Goal: Information Seeking & Learning: Check status

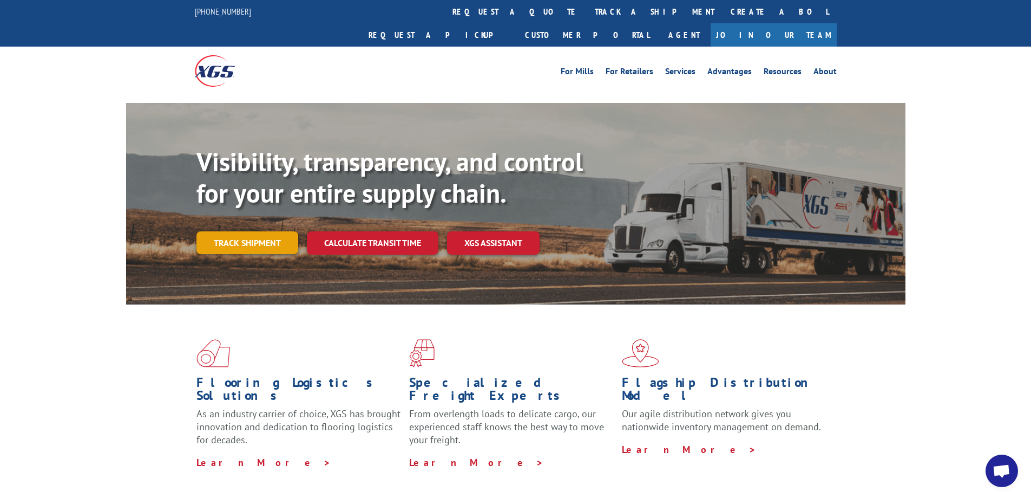
click at [248, 231] on link "Track shipment" at bounding box center [248, 242] width 102 height 23
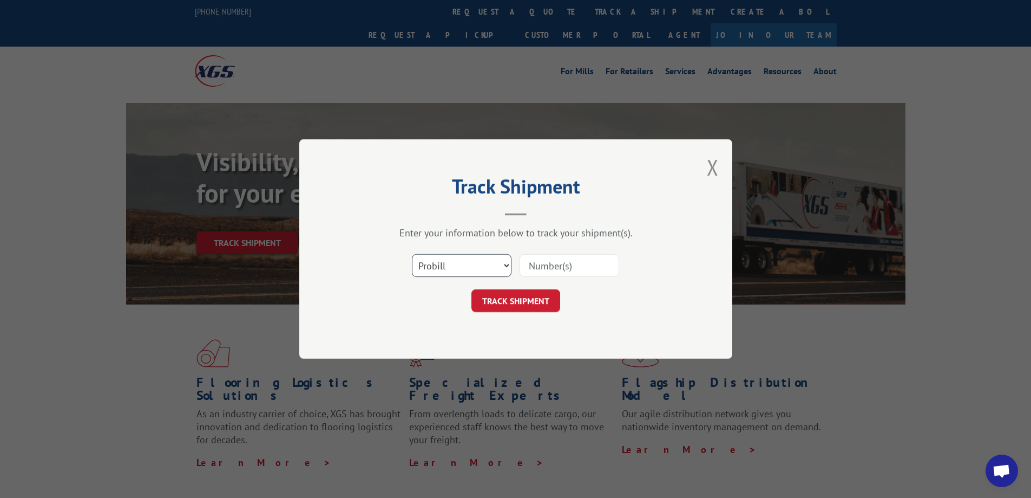
click at [473, 268] on select "Select category... Probill BOL PO" at bounding box center [462, 265] width 100 height 23
select select "po"
click at [412, 254] on select "Select category... Probill BOL PO" at bounding box center [462, 265] width 100 height 23
paste input "60426173"
type input "60426173"
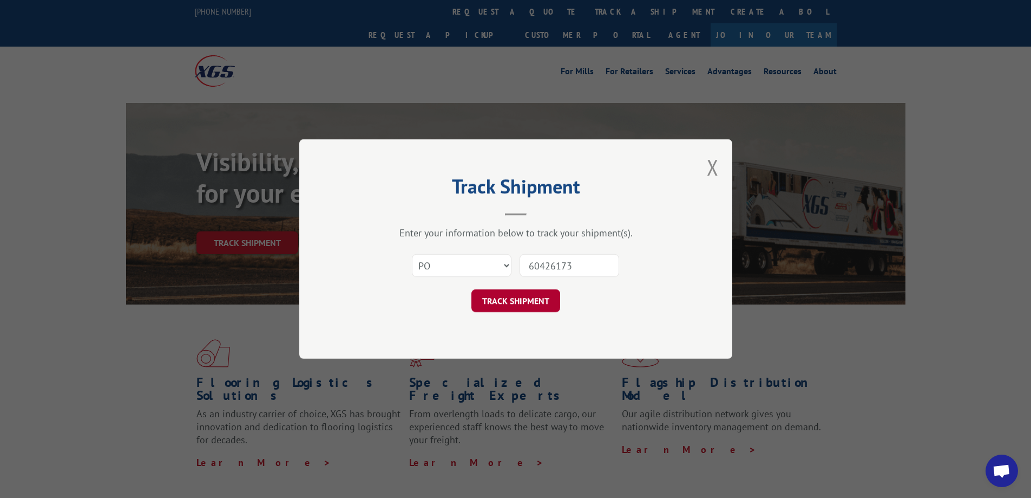
click at [520, 298] on button "TRACK SHIPMENT" at bounding box center [516, 300] width 89 height 23
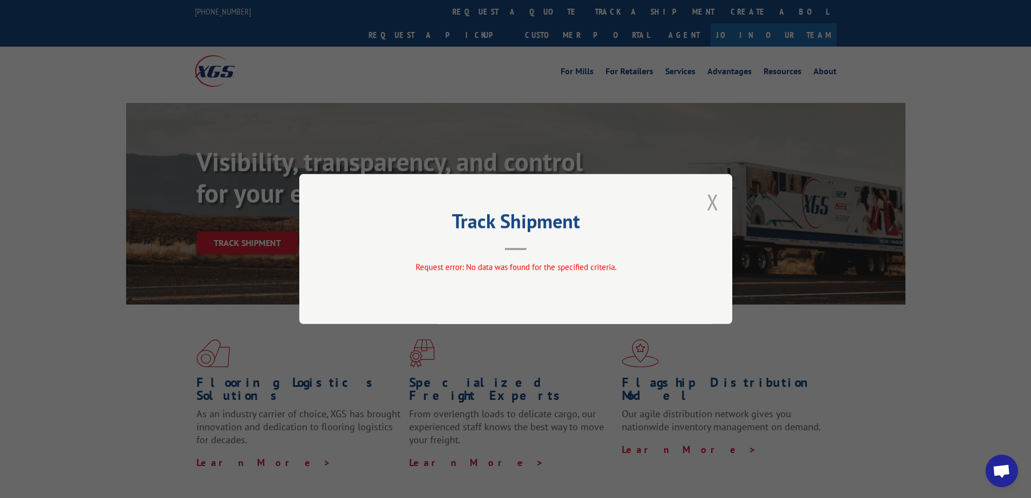
click at [717, 205] on button "Close modal" at bounding box center [713, 201] width 12 height 29
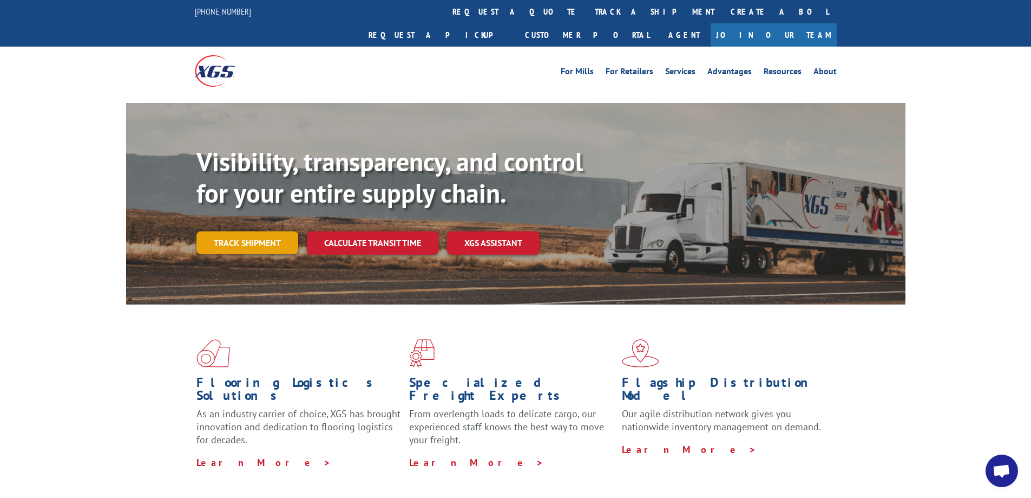
click at [229, 231] on link "Track shipment" at bounding box center [248, 242] width 102 height 23
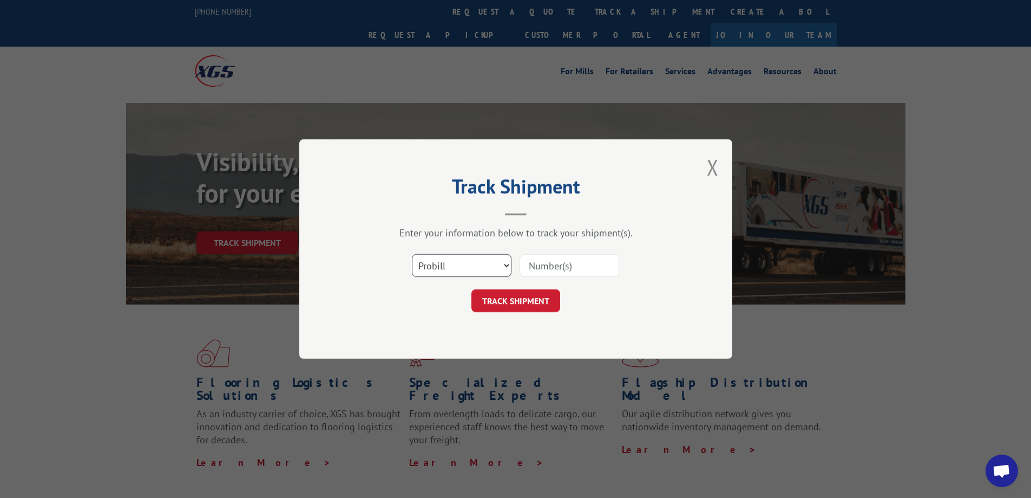
click at [439, 265] on select "Select category... Probill BOL PO" at bounding box center [462, 265] width 100 height 23
select select "po"
click at [412, 254] on select "Select category... Probill BOL PO" at bounding box center [462, 265] width 100 height 23
paste input "60505596"
click at [550, 263] on input "60505596" at bounding box center [570, 265] width 100 height 23
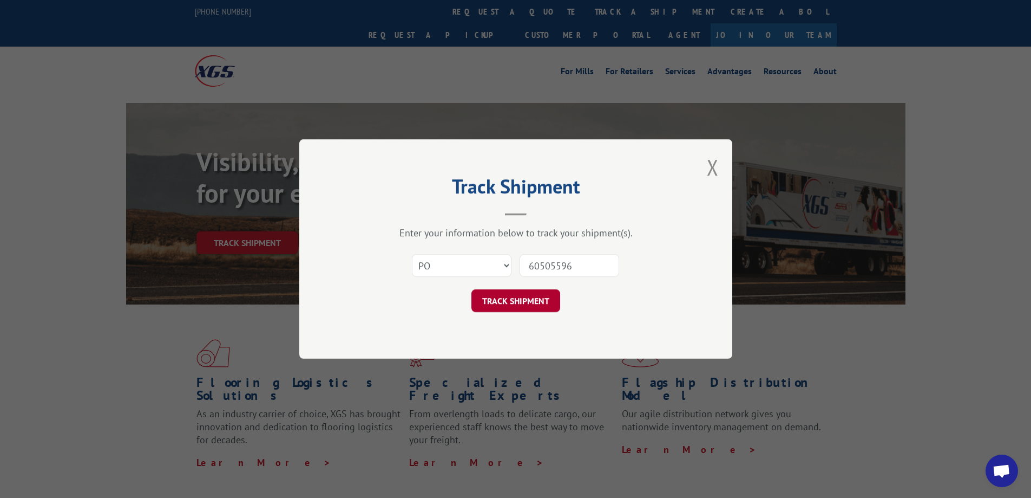
type input "60505596"
click at [531, 301] on button "TRACK SHIPMENT" at bounding box center [516, 300] width 89 height 23
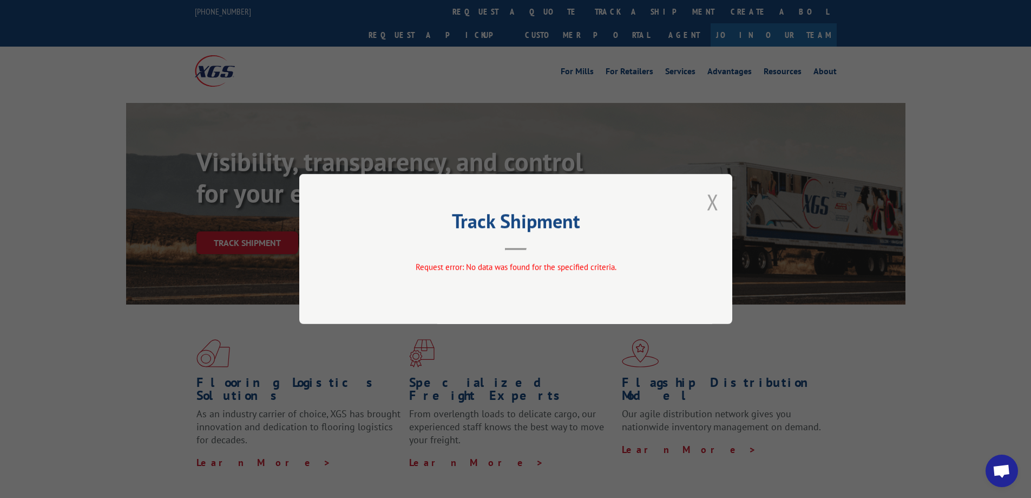
click at [710, 202] on button "Close modal" at bounding box center [713, 201] width 12 height 29
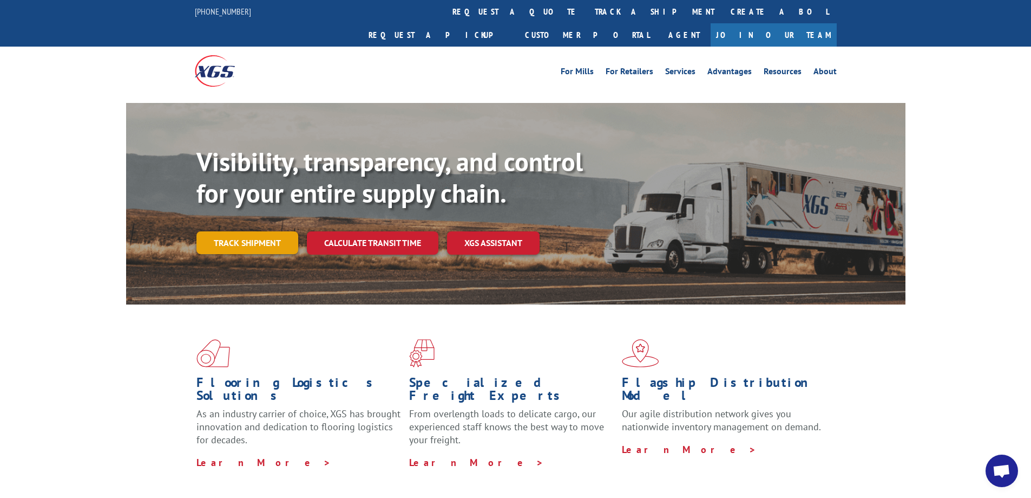
click at [247, 231] on link "Track shipment" at bounding box center [248, 242] width 102 height 23
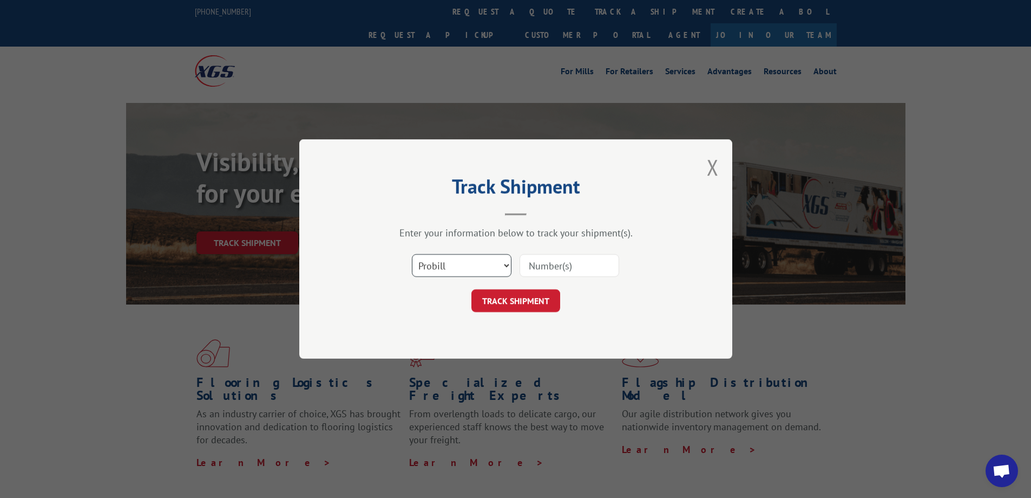
click at [477, 272] on select "Select category... Probill BOL PO" at bounding box center [462, 265] width 100 height 23
select select "po"
click at [412, 254] on select "Select category... Probill BOL PO" at bounding box center [462, 265] width 100 height 23
paste input "60505596"
click at [554, 271] on input "60505596" at bounding box center [570, 265] width 100 height 23
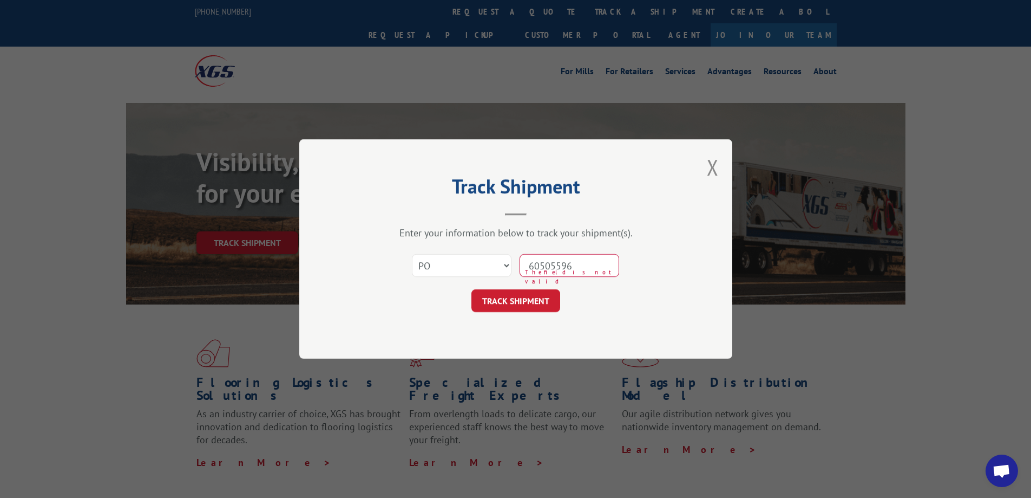
click at [553, 264] on input "60505596" at bounding box center [570, 265] width 100 height 23
click at [552, 266] on input "60505596" at bounding box center [570, 265] width 100 height 23
type input "60505596"
click at [528, 295] on button "TRACK SHIPMENT" at bounding box center [516, 300] width 89 height 23
